Goal: Transaction & Acquisition: Book appointment/travel/reservation

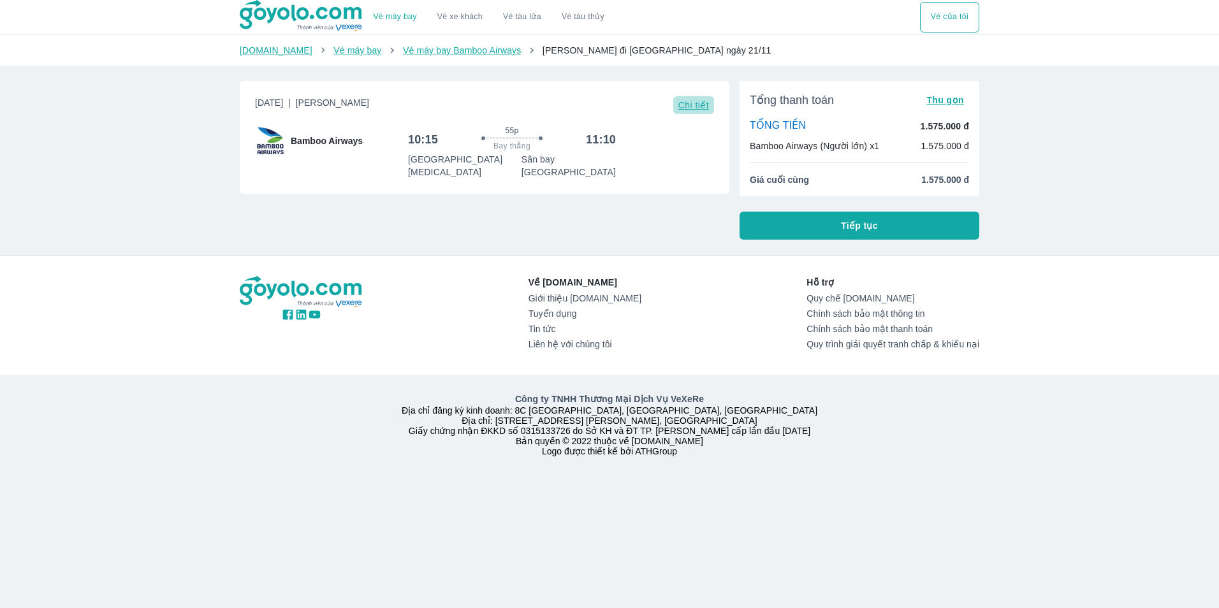
click at [686, 104] on span "Chi tiết" at bounding box center [693, 105] width 31 height 10
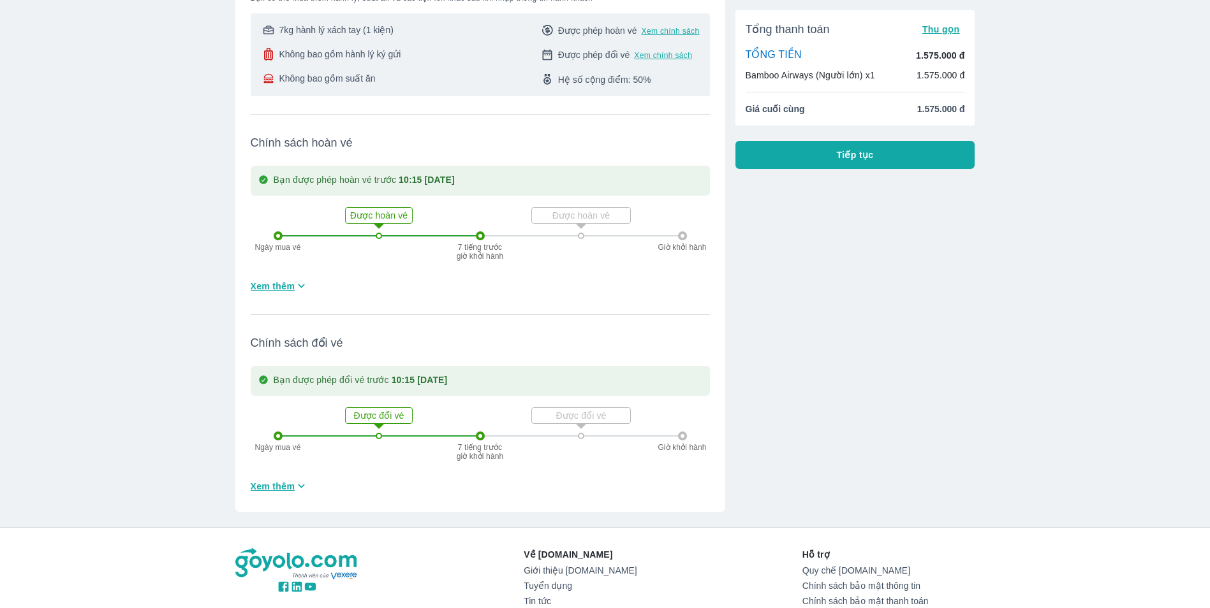
scroll to position [319, 0]
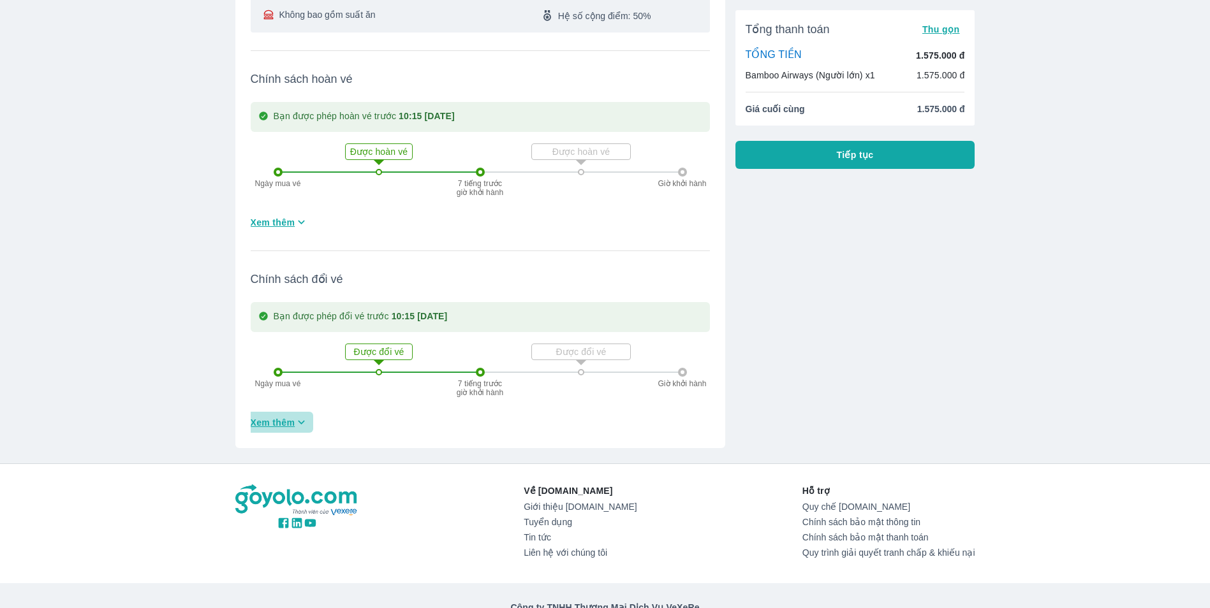
click at [290, 416] on span "Xem thêm" at bounding box center [273, 422] width 45 height 13
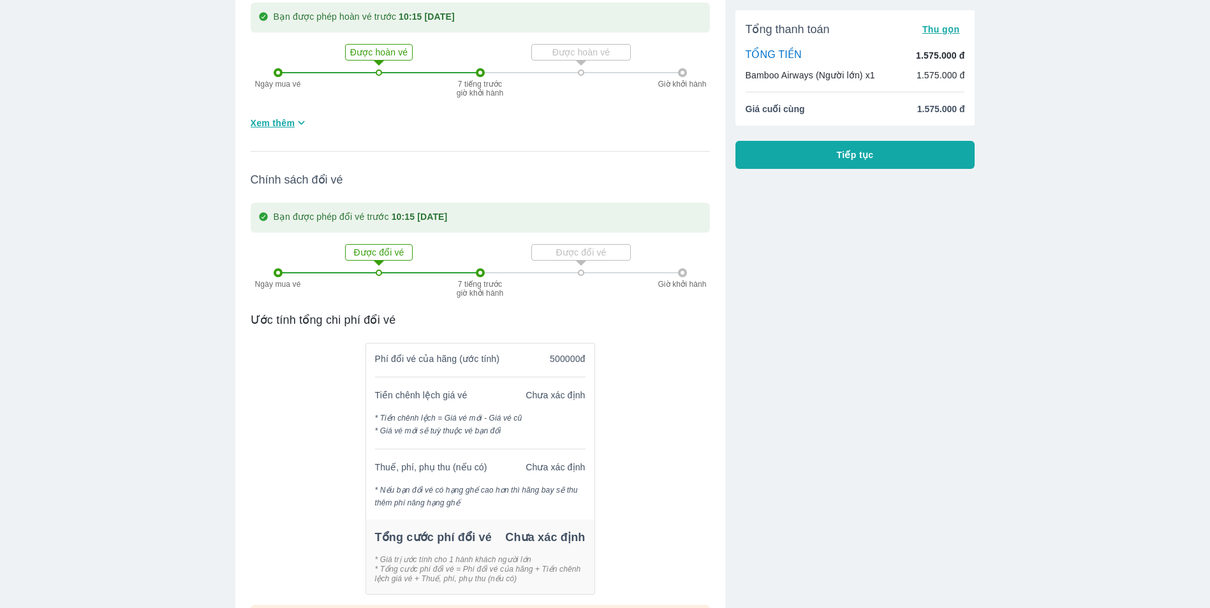
scroll to position [446, 0]
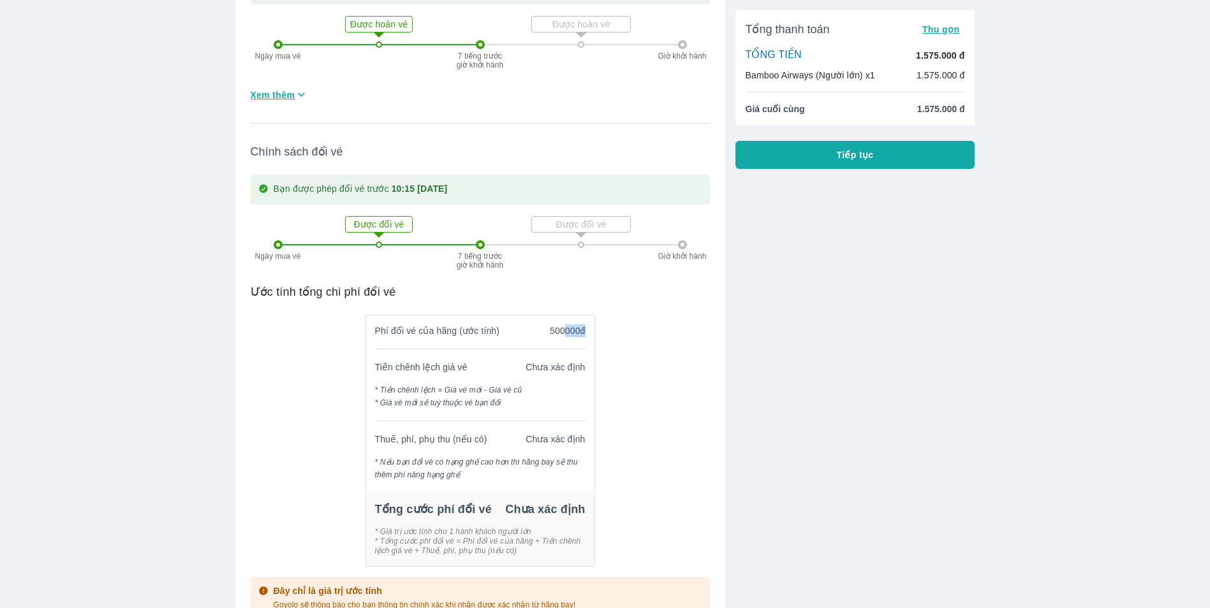
drag, startPoint x: 565, startPoint y: 319, endPoint x: 583, endPoint y: 321, distance: 18.7
click at [583, 325] on p "500000đ" at bounding box center [567, 331] width 35 height 13
drag, startPoint x: 583, startPoint y: 321, endPoint x: 623, endPoint y: 369, distance: 62.1
click at [622, 369] on div "Phí đổi vé của hãng (ước tính) 500000đ Tiền chênh lệch giá vé Chưa xác định * T…" at bounding box center [480, 443] width 459 height 267
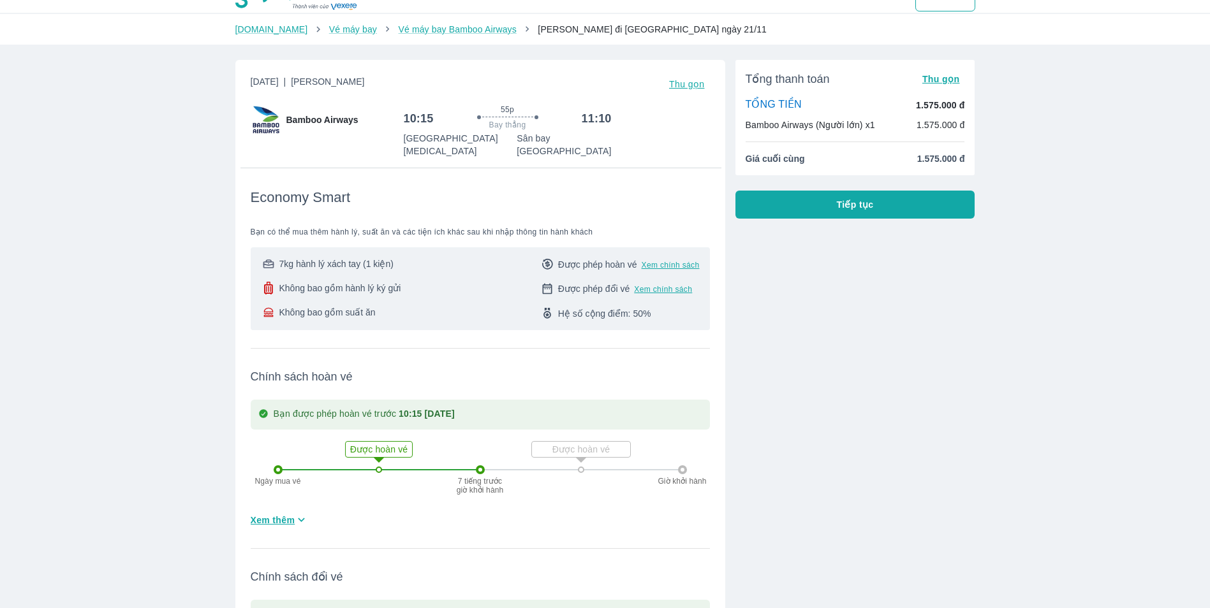
scroll to position [0, 0]
